Goal: Information Seeking & Learning: Learn about a topic

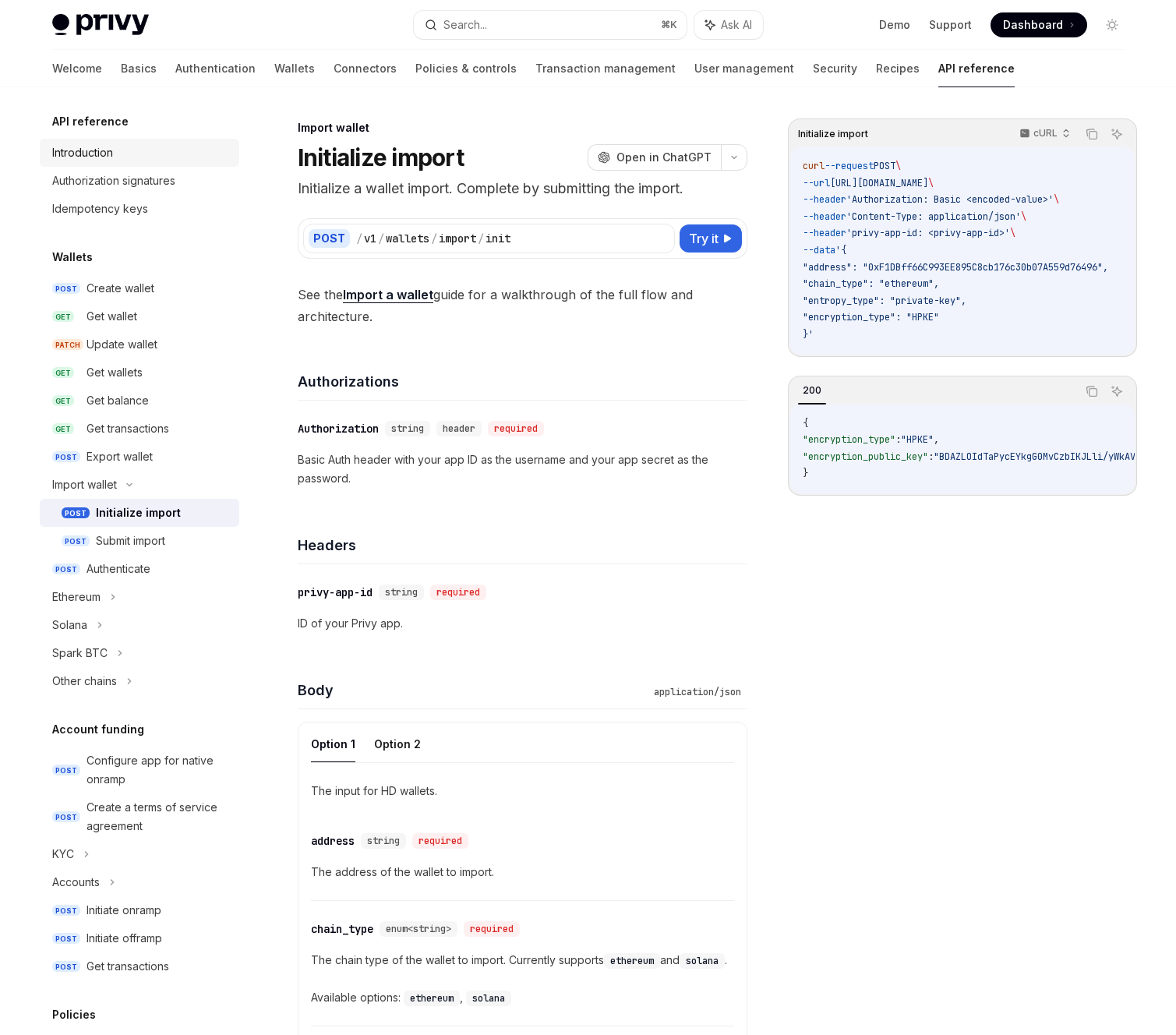
click at [153, 160] on div "Introduction" at bounding box center [141, 153] width 178 height 18
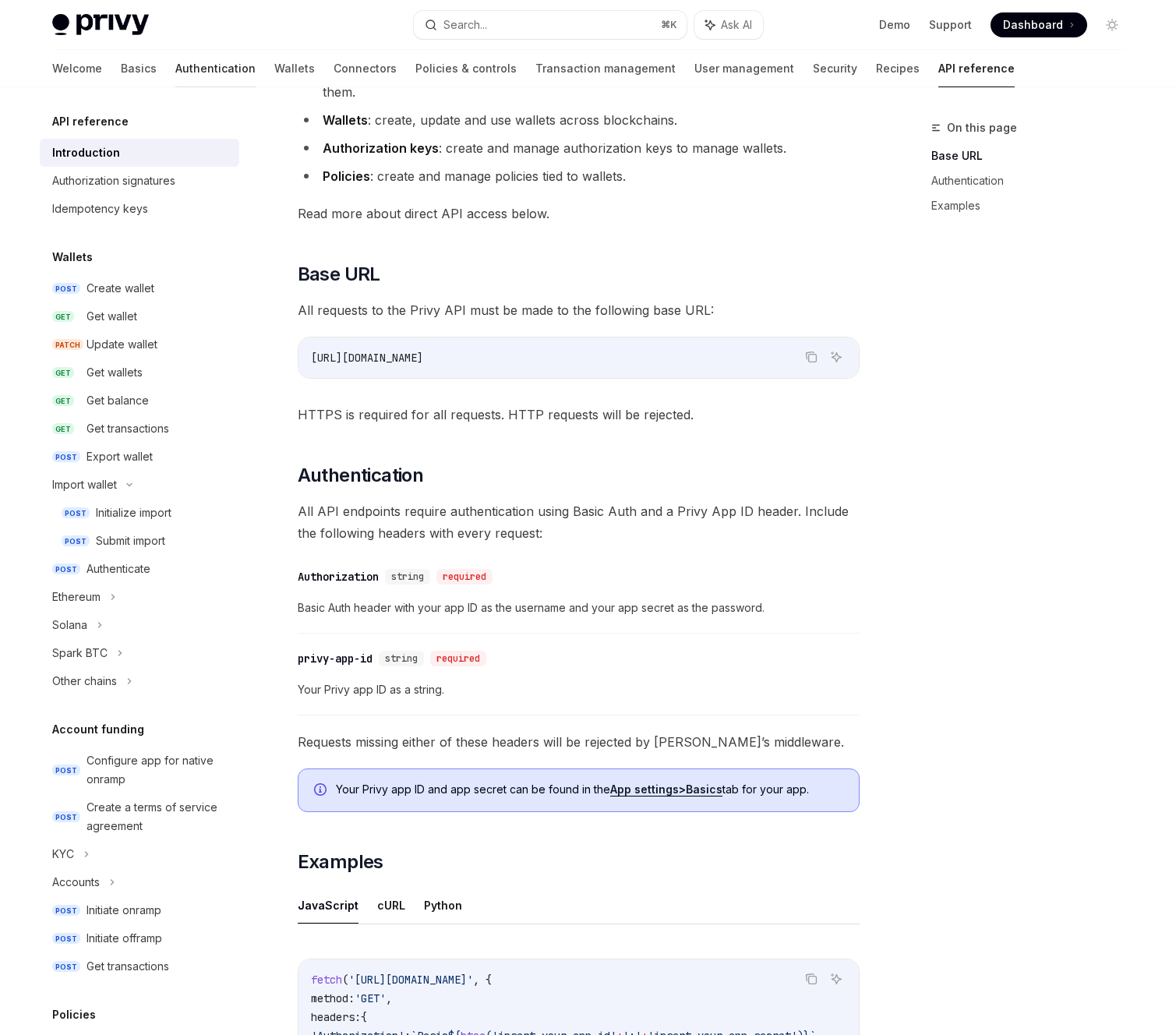
scroll to position [212, 0]
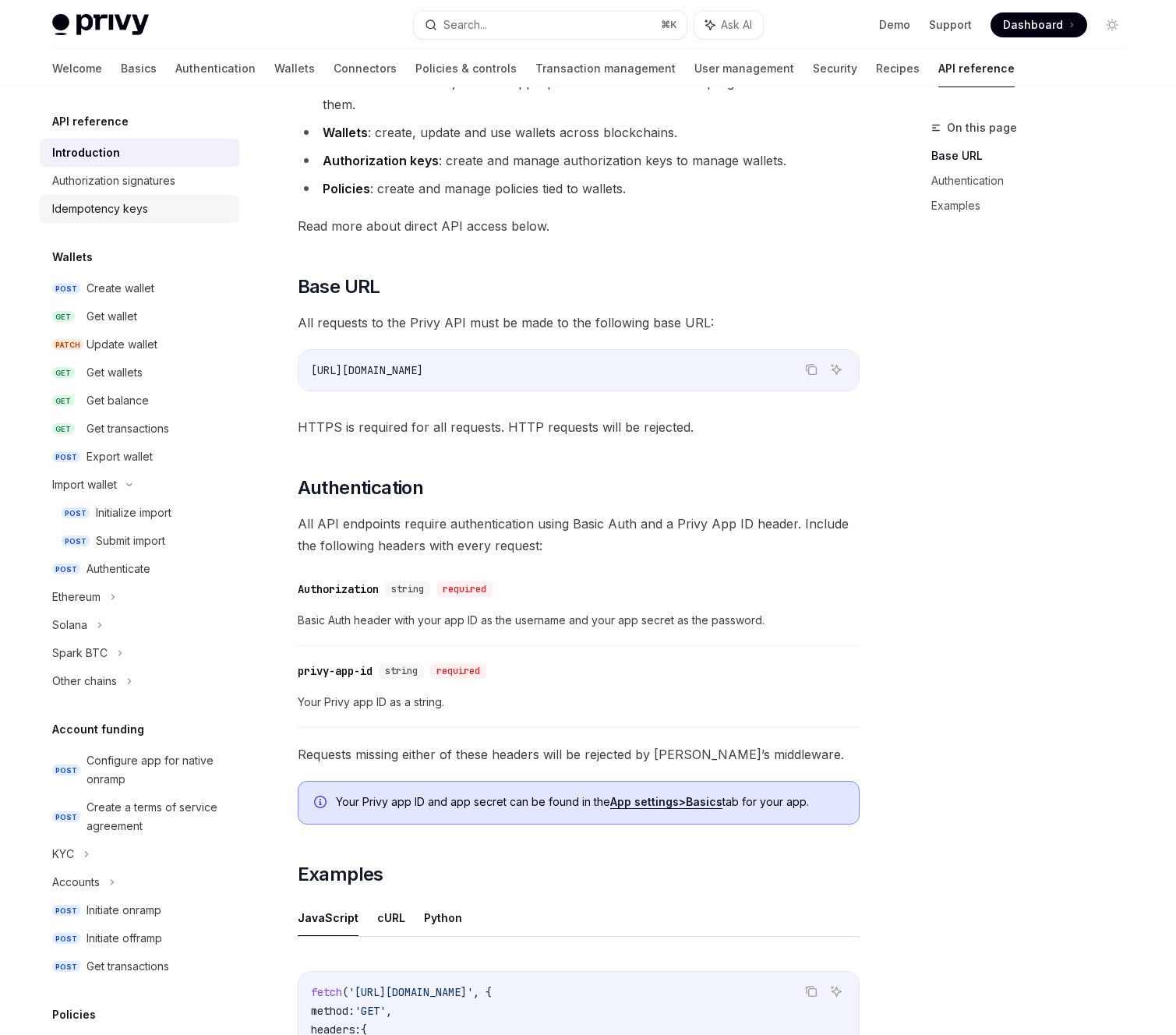
click at [127, 212] on div "Idempotency keys" at bounding box center [100, 209] width 96 height 18
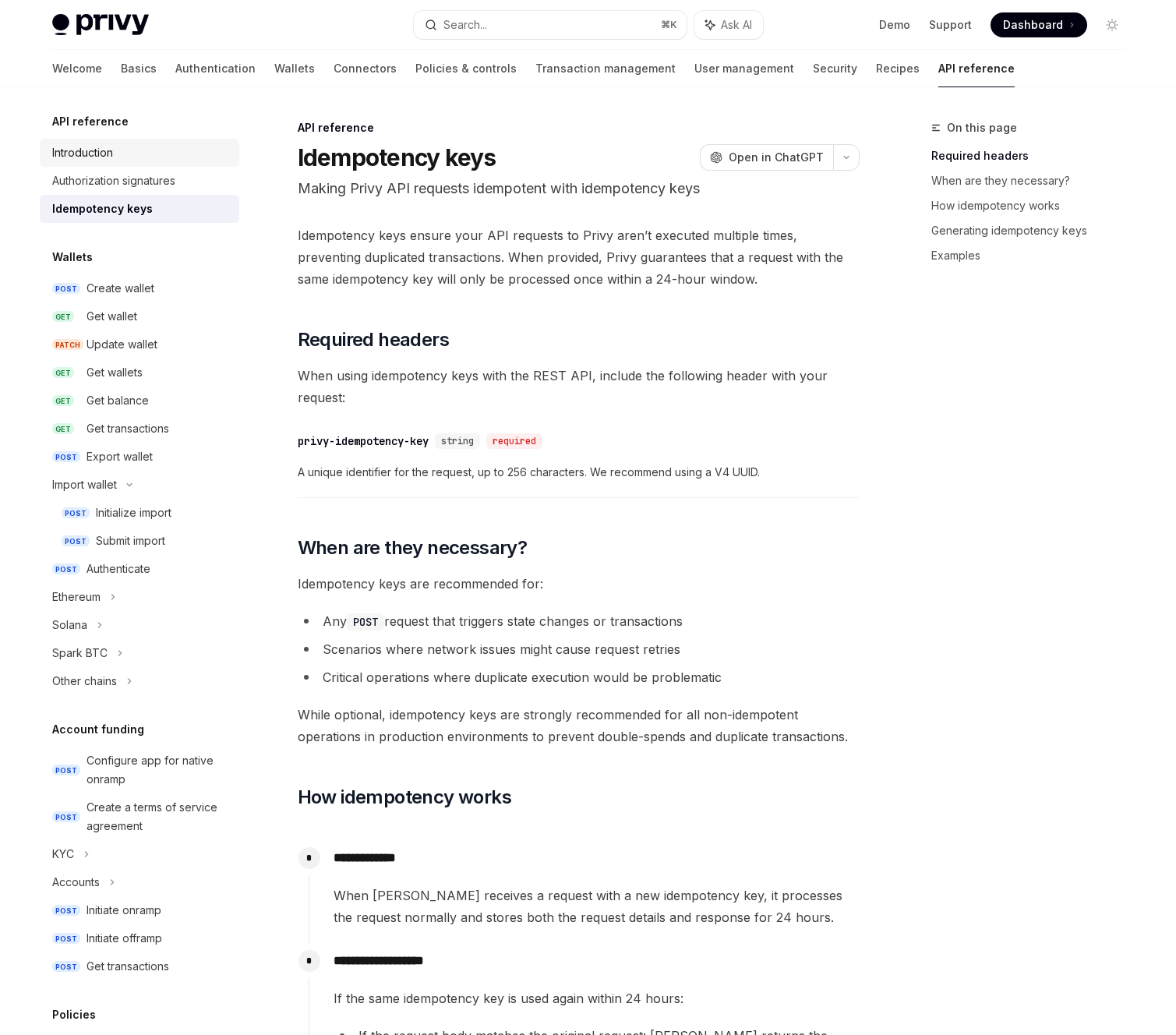
click at [94, 150] on div "Introduction" at bounding box center [82, 153] width 60 height 18
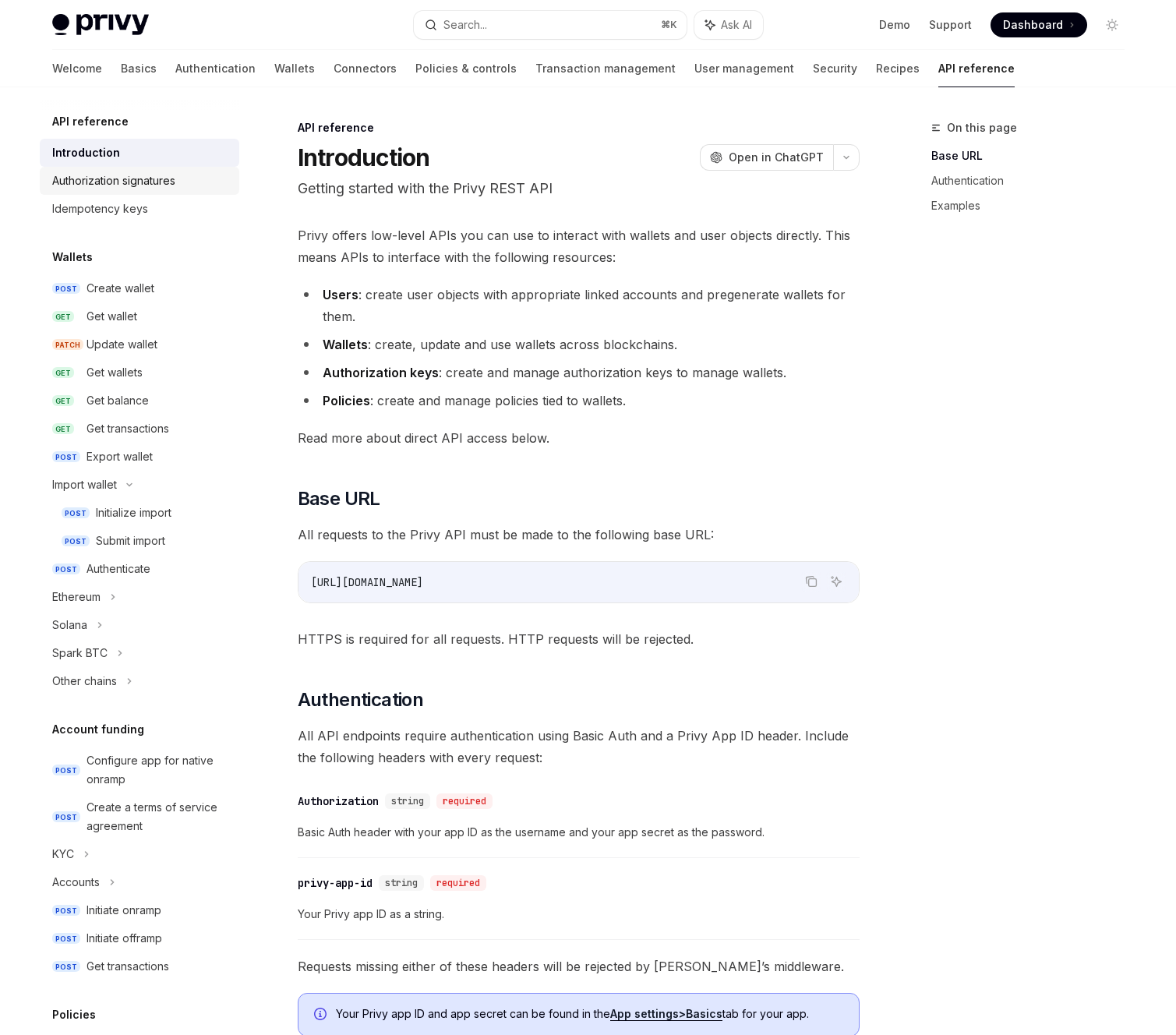
click at [114, 173] on div "Authorization signatures" at bounding box center [114, 180] width 123 height 18
type textarea "*"
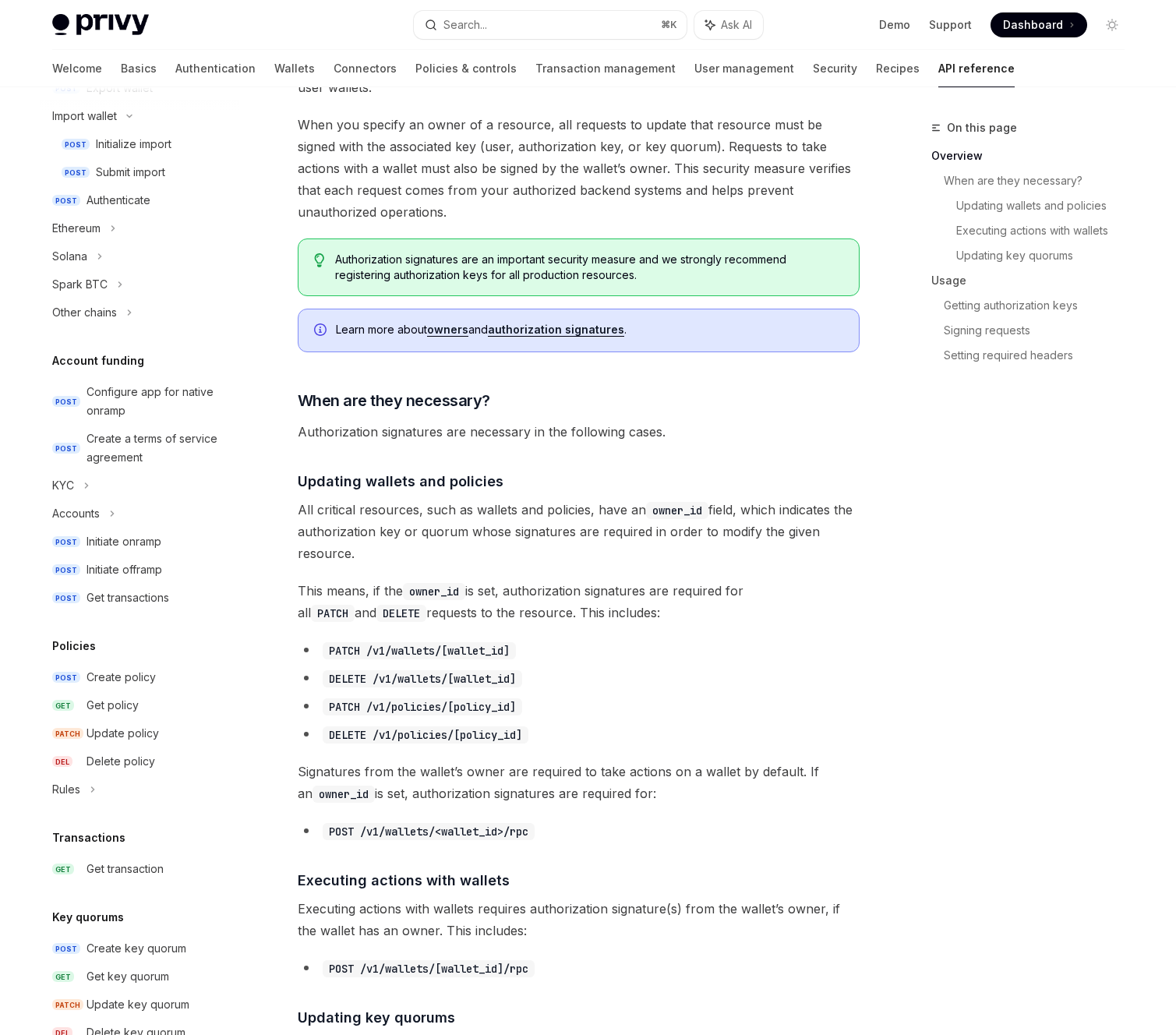
scroll to position [231, 0]
